Goal: Information Seeking & Learning: Learn about a topic

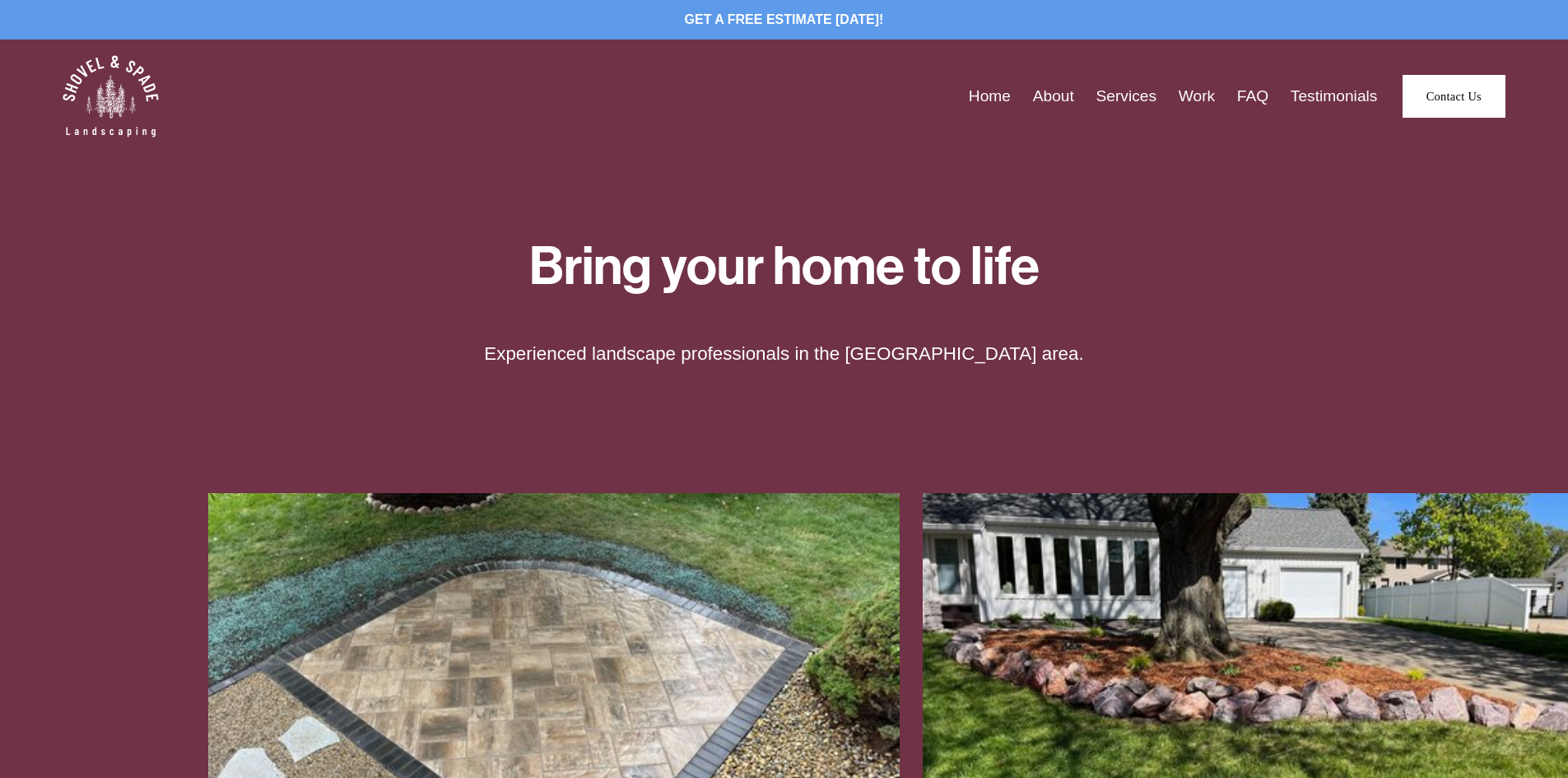
click at [1056, 98] on link "About" at bounding box center [1053, 97] width 41 height 25
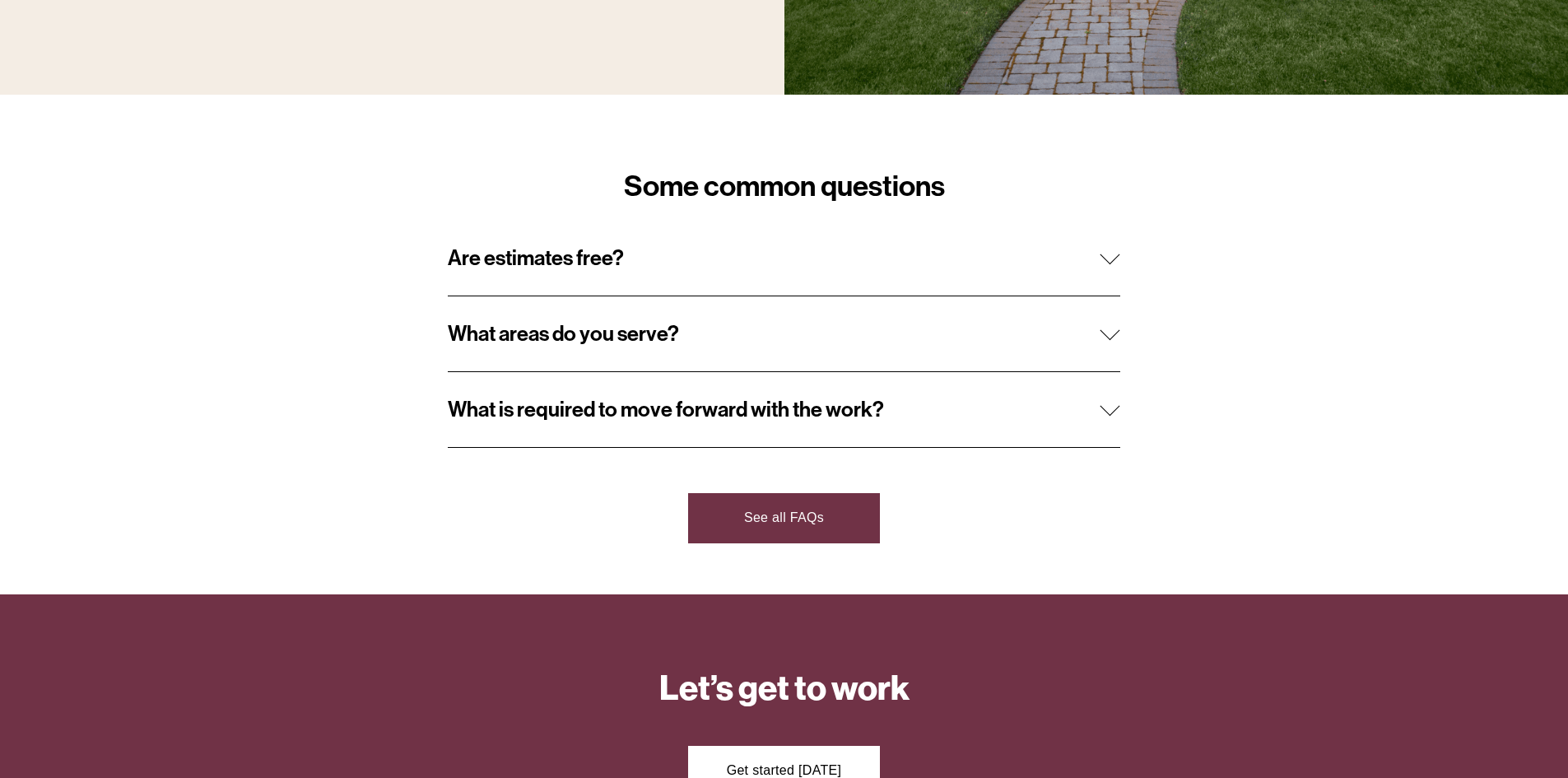
scroll to position [1564, 0]
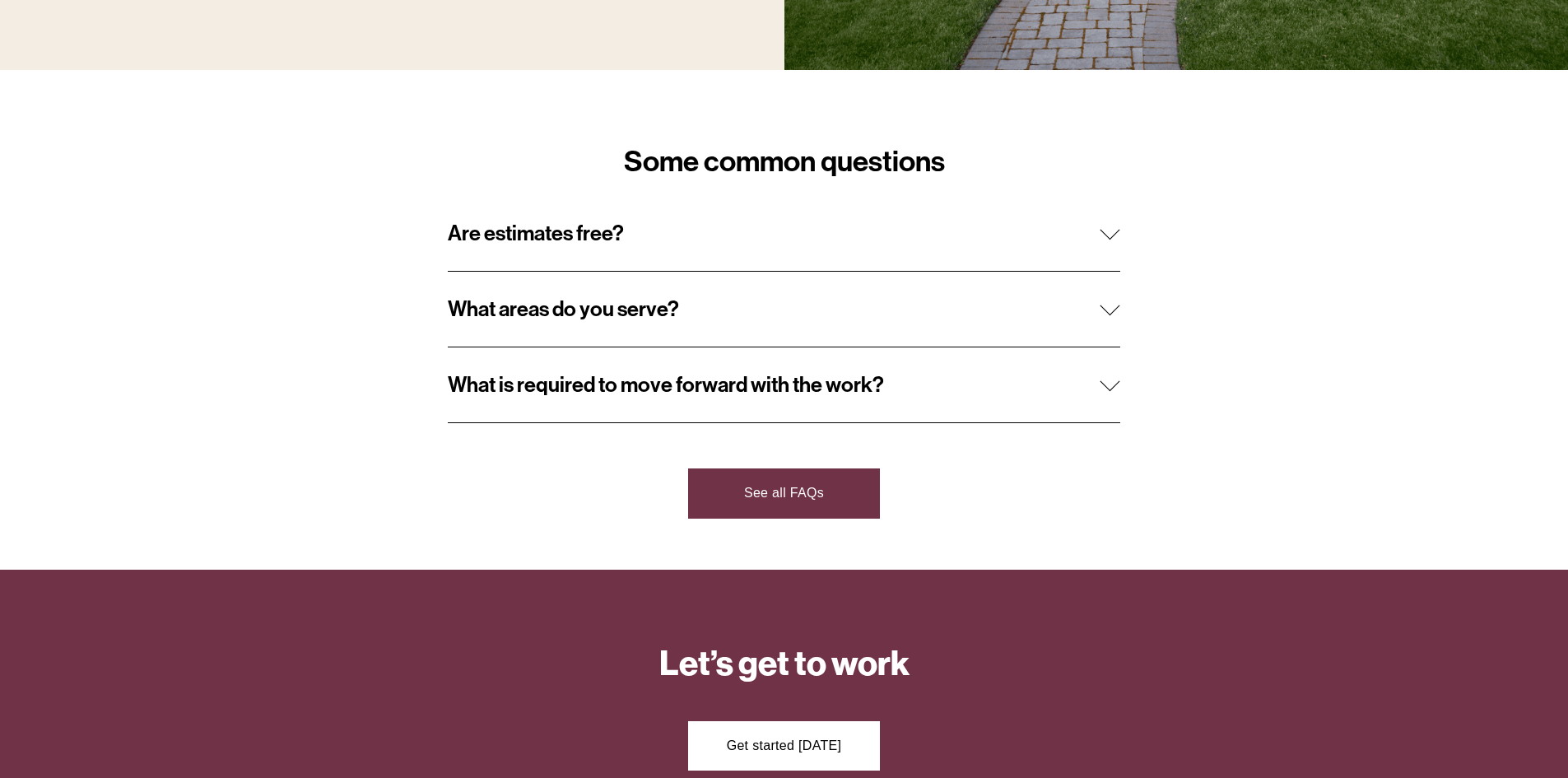
click at [1110, 244] on div at bounding box center [1111, 234] width 20 height 20
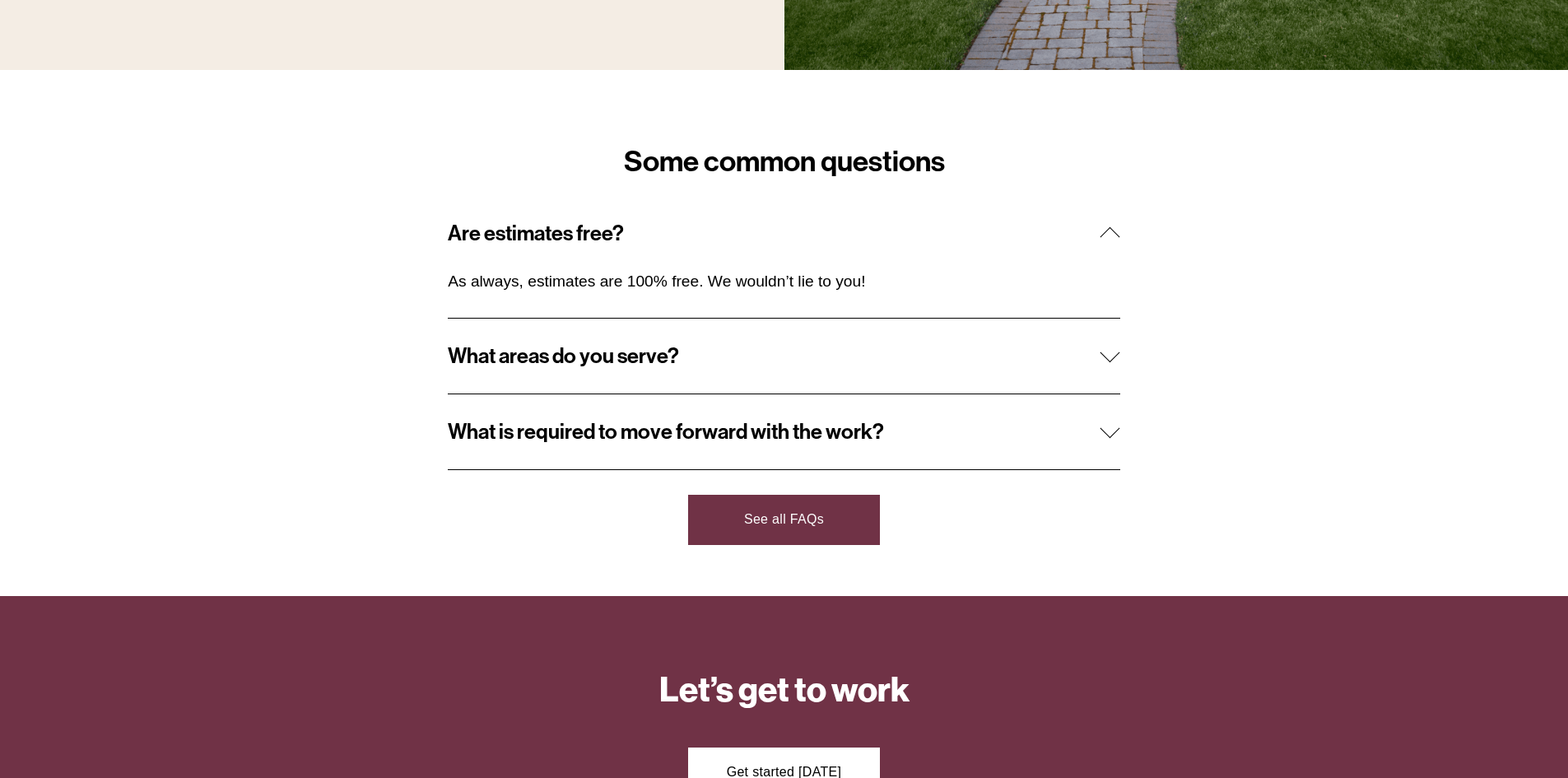
click at [1093, 351] on span "What areas do you serve?" at bounding box center [774, 355] width 653 height 25
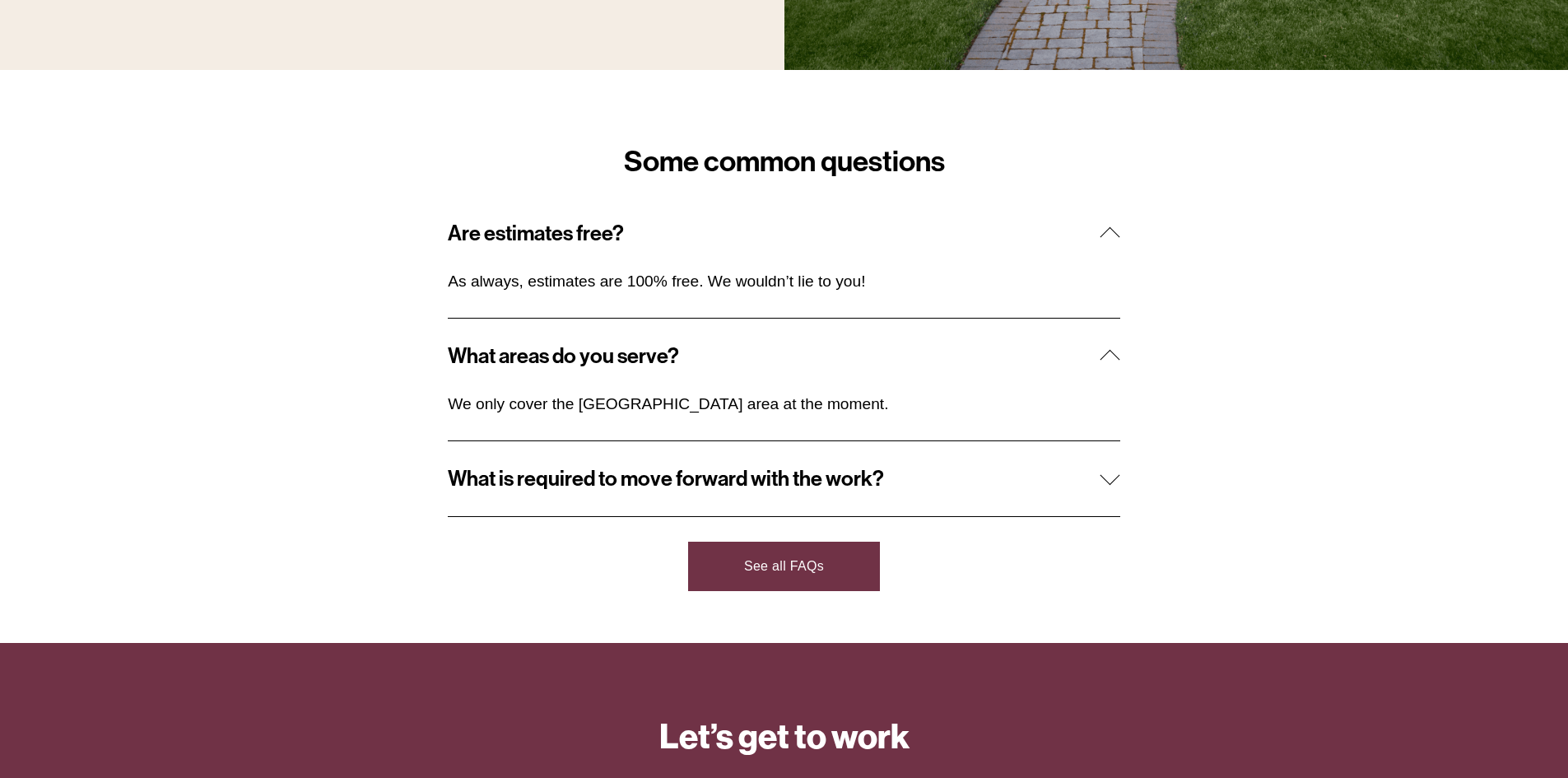
click at [1120, 482] on div "Some common questions Are estimates free? As always, estimates are 100% free. W…" at bounding box center [784, 356] width 1568 height 469
click at [1114, 488] on div at bounding box center [1111, 479] width 20 height 20
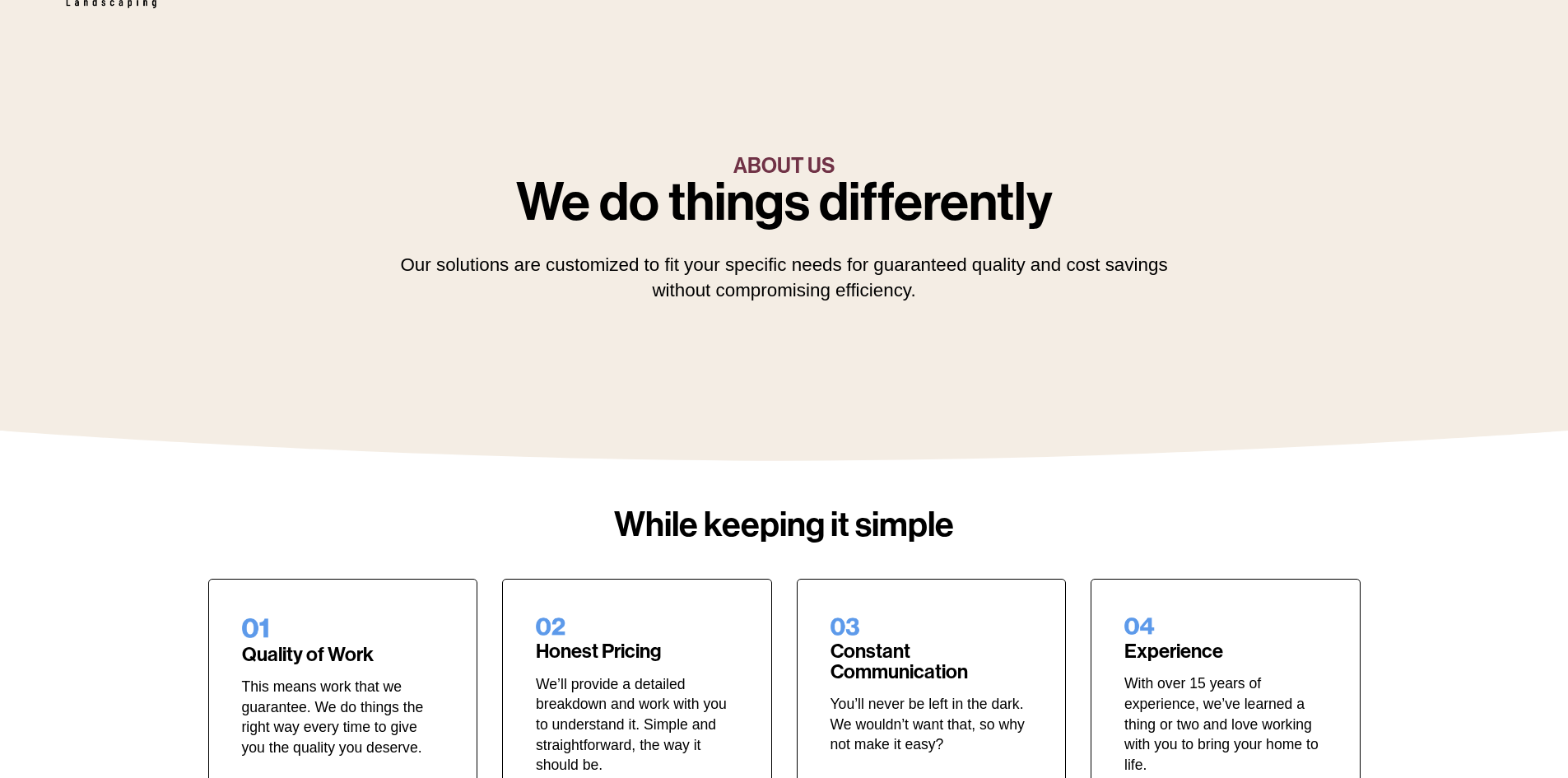
scroll to position [0, 0]
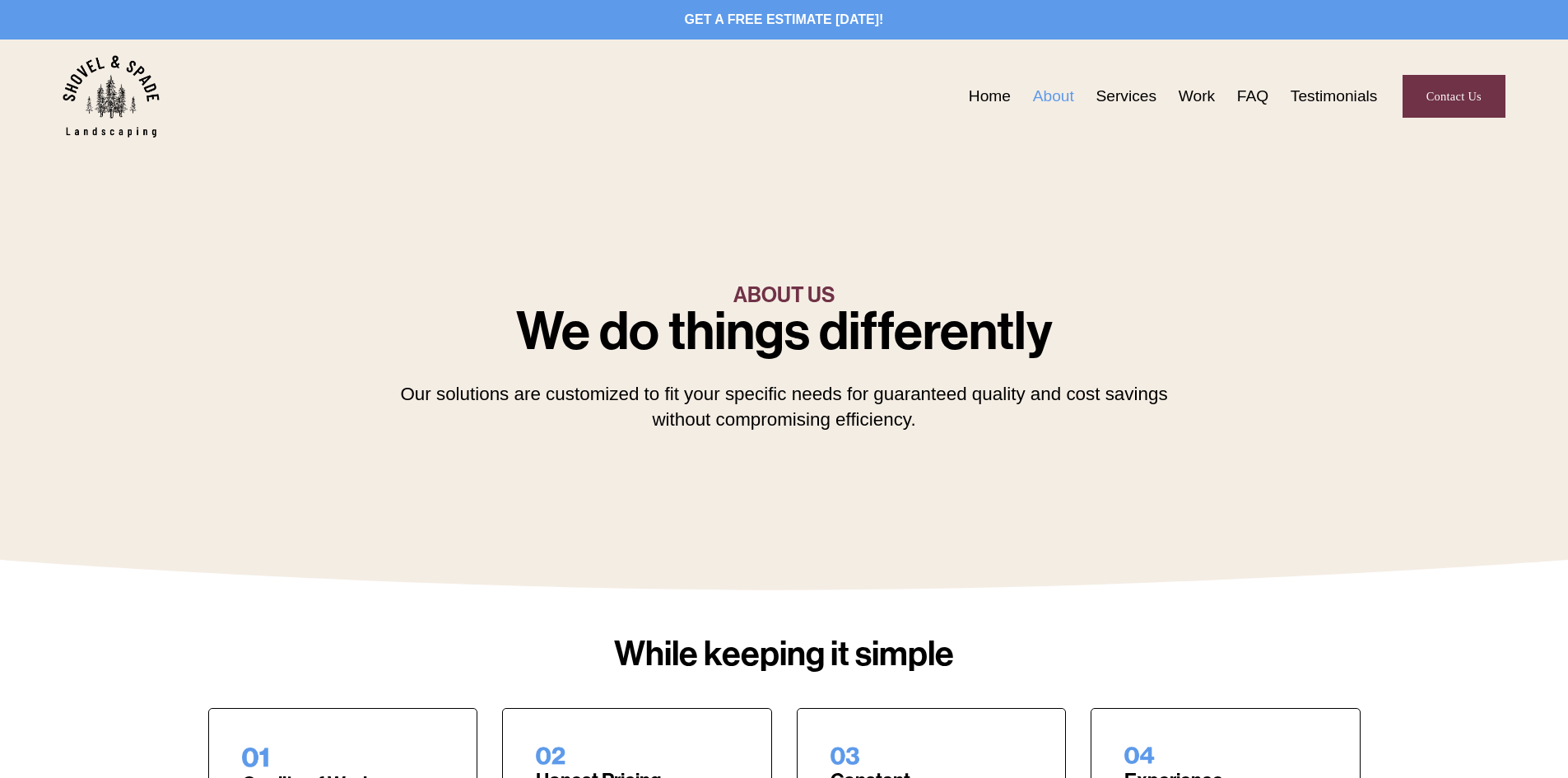
click at [1112, 97] on link "Services" at bounding box center [1126, 97] width 61 height 25
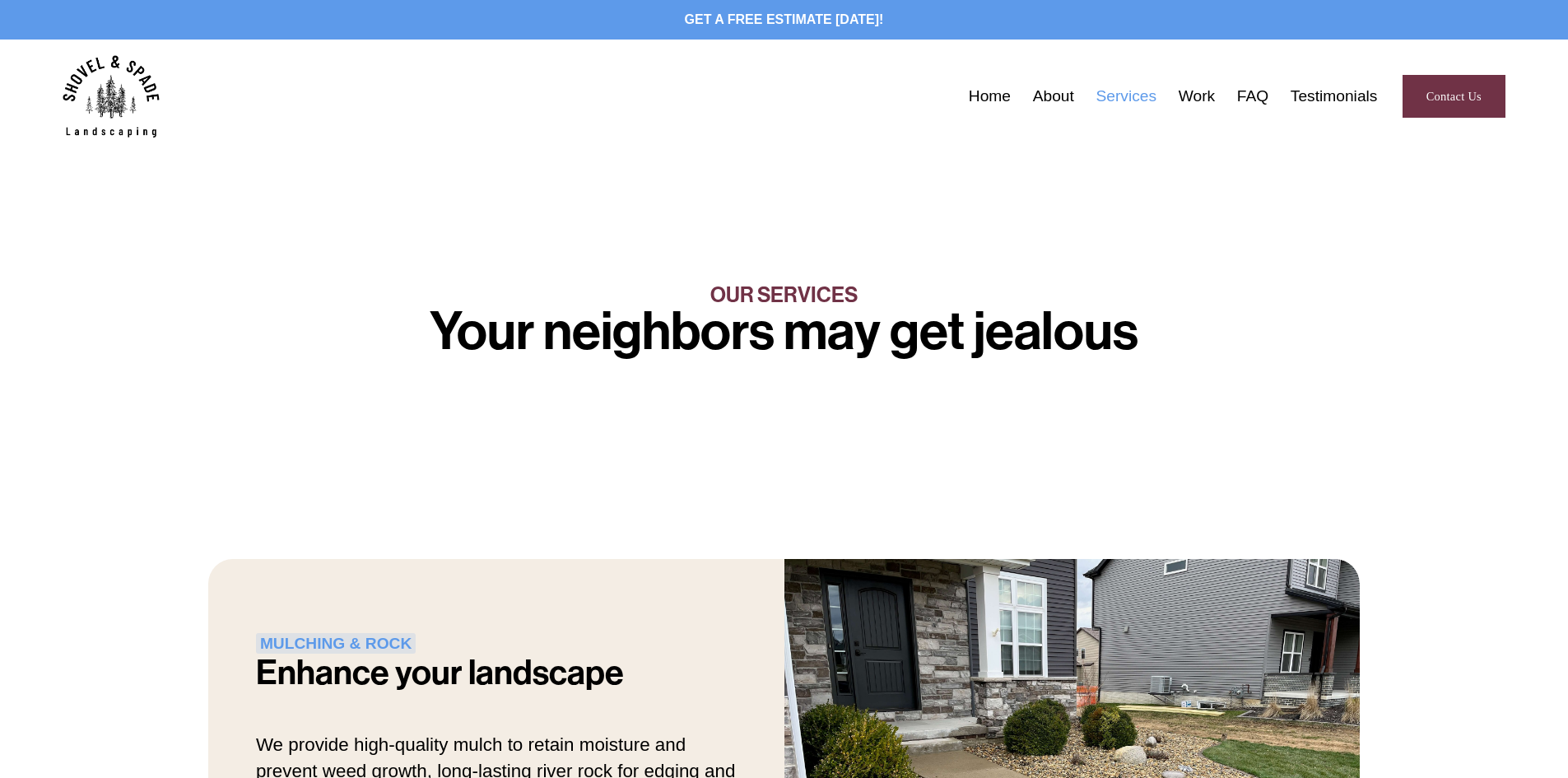
click at [1318, 89] on link "Testimonials" at bounding box center [1334, 97] width 87 height 25
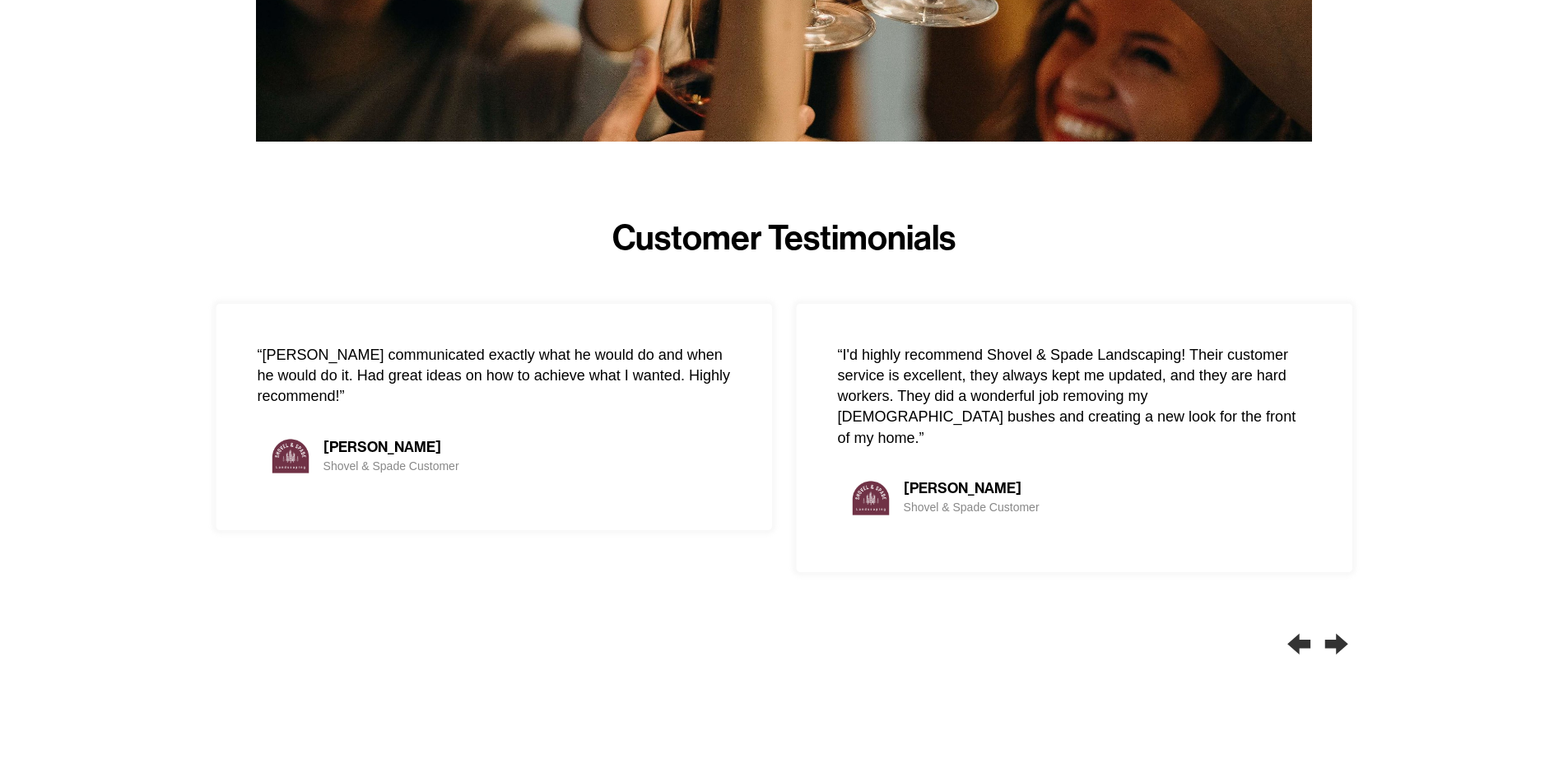
scroll to position [906, 0]
